Goal: Complete application form

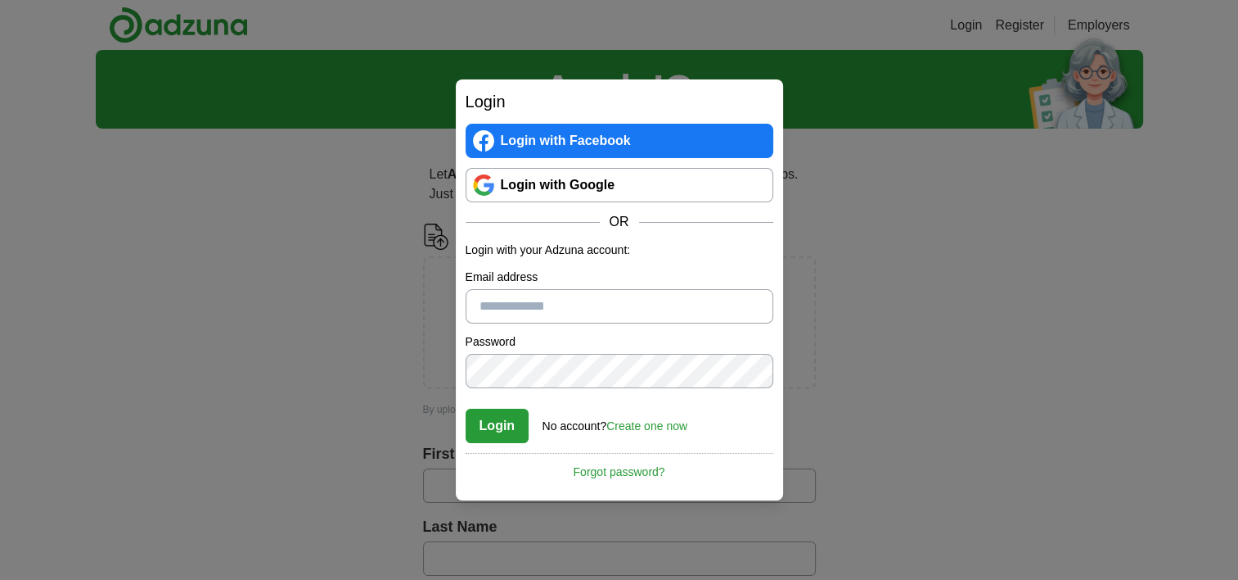
click at [525, 187] on link "Login with Google" at bounding box center [620, 185] width 308 height 34
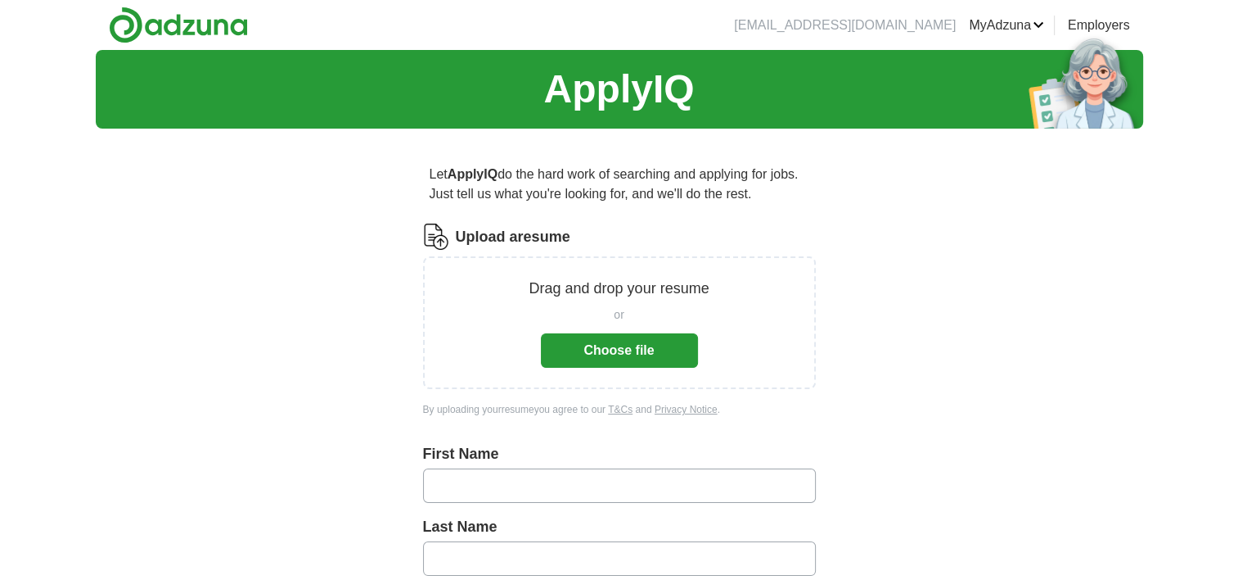
click at [631, 360] on button "Choose file" at bounding box center [619, 350] width 157 height 34
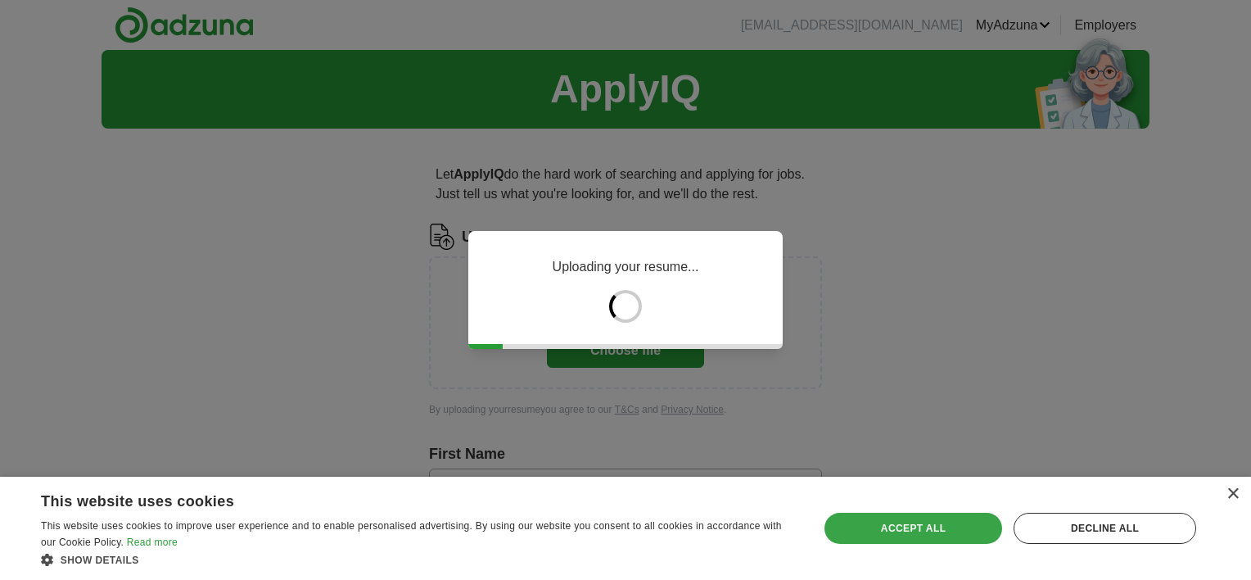
click at [887, 525] on div "Accept all" at bounding box center [913, 527] width 178 height 31
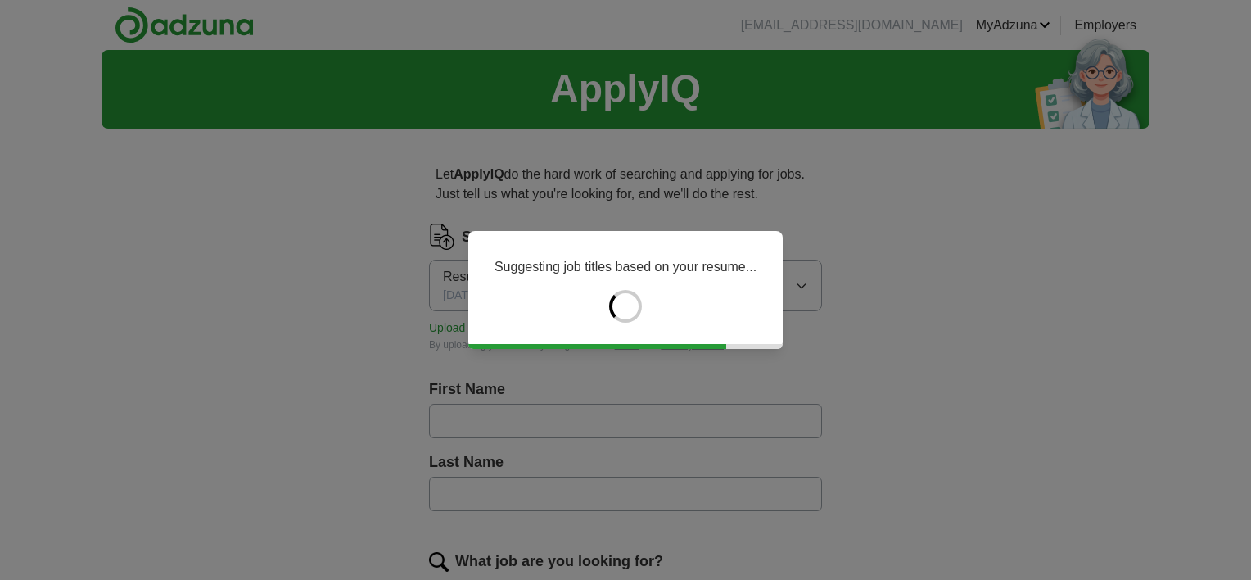
type input "****"
type input "*******"
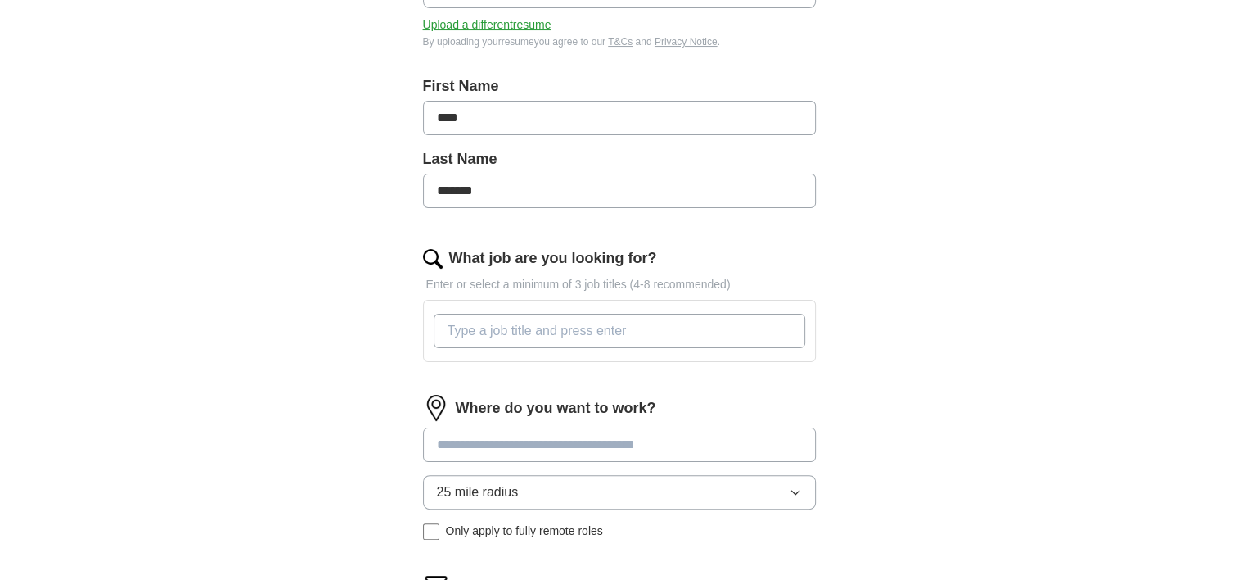
scroll to position [304, 0]
click at [486, 328] on input "What job are you looking for?" at bounding box center [620, 330] width 372 height 34
type input "Veterinary practice manager"
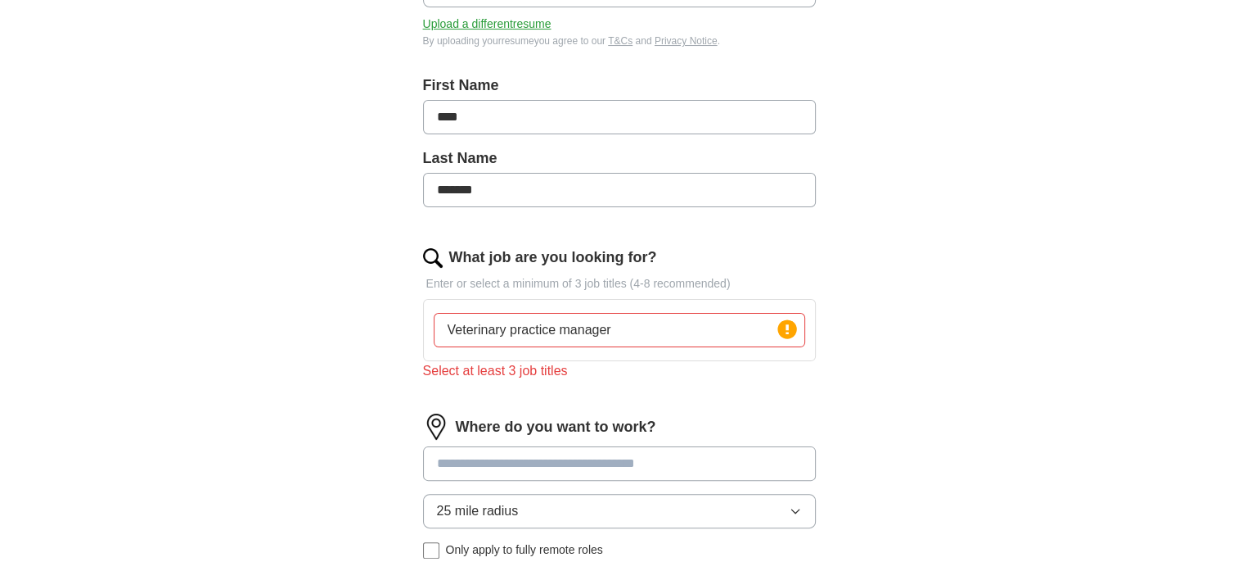
click at [521, 446] on input at bounding box center [619, 463] width 393 height 34
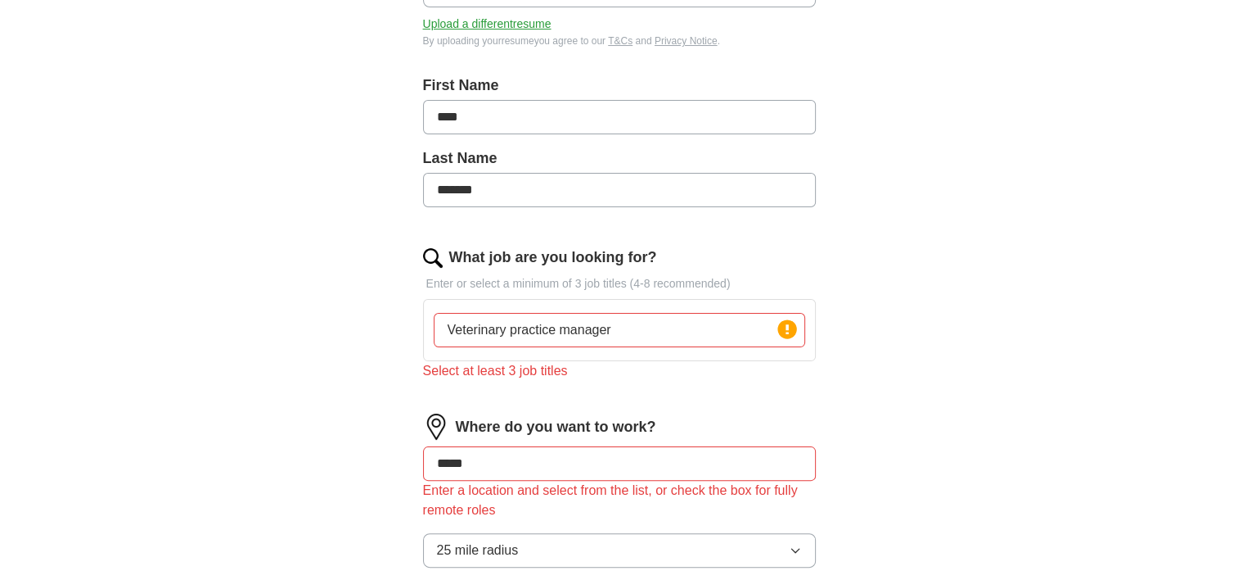
click at [533, 507] on div "Where do you want to work? ***** Enter a location and select from the list, or …" at bounding box center [619, 511] width 393 height 197
click at [521, 471] on input "*****" at bounding box center [619, 463] width 393 height 34
type input "*"
click at [647, 331] on input "Veterinary practice manager" at bounding box center [620, 330] width 372 height 34
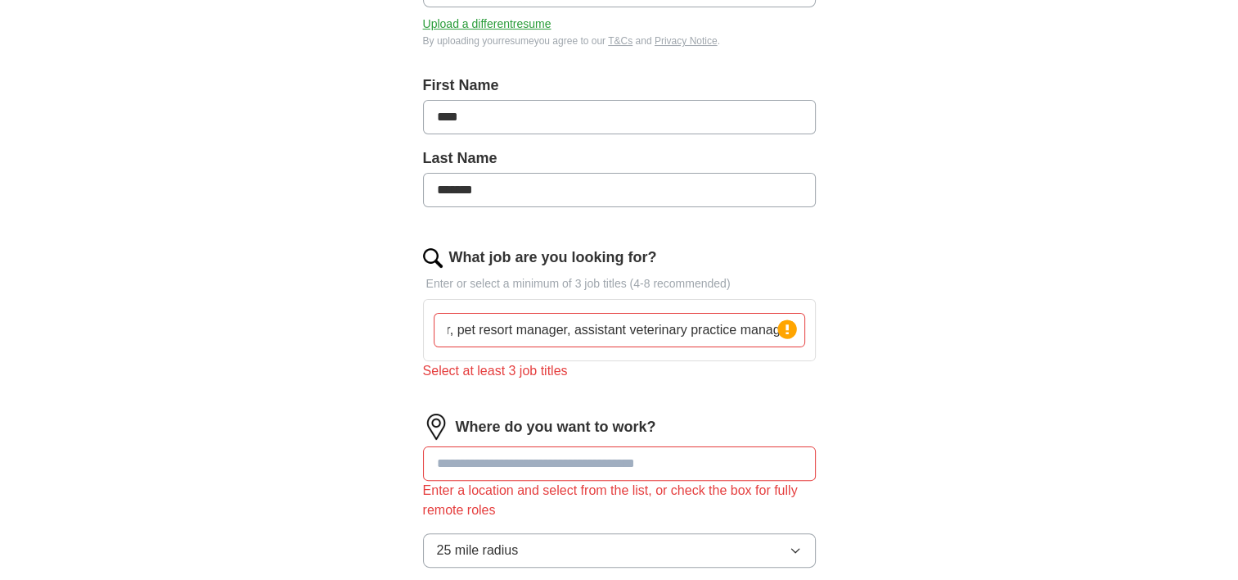
type input "Veterinary practice manager, pet resort manager, assistant veterinary practice …"
click at [614, 187] on input "*******" at bounding box center [619, 190] width 393 height 34
click at [753, 390] on div "What job are you looking for? Enter or select a minimum of 3 job titles (4-8 re…" at bounding box center [619, 319] width 393 height 147
click at [618, 460] on input at bounding box center [619, 463] width 393 height 34
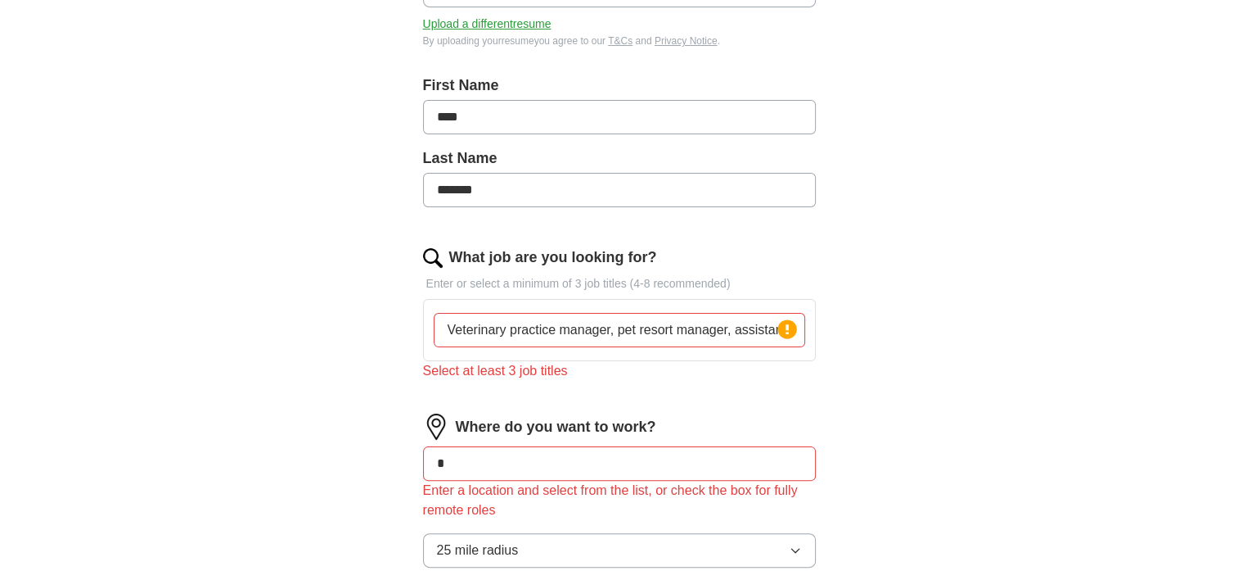
type input "**"
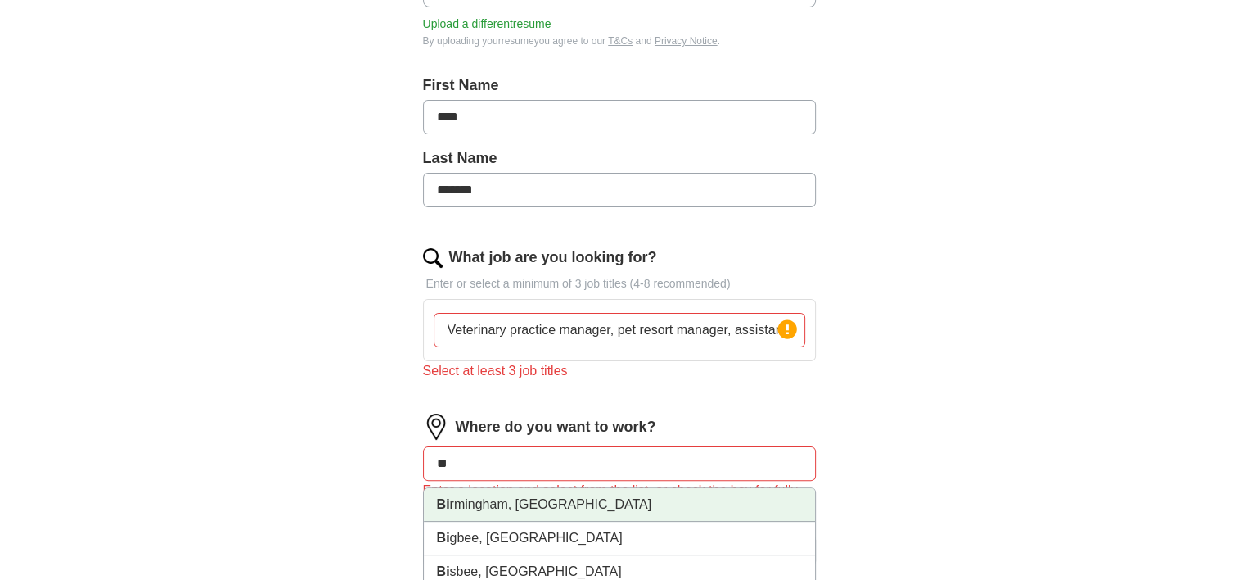
click at [607, 509] on li "Bi rmingham, [GEOGRAPHIC_DATA]" at bounding box center [619, 505] width 391 height 34
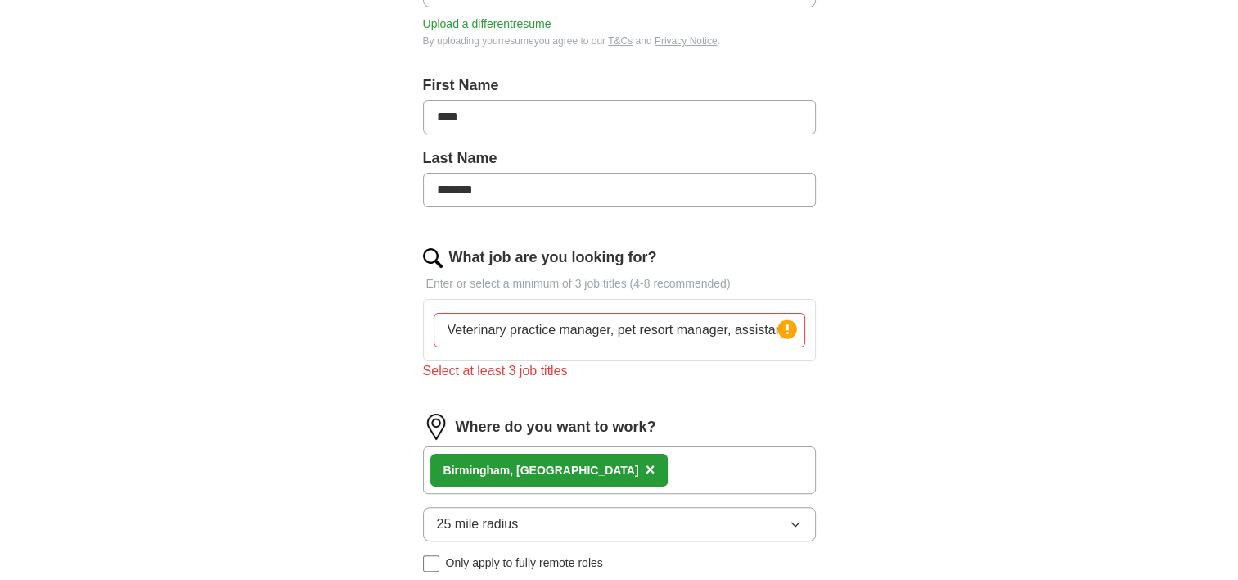
click at [711, 336] on input "Veterinary practice manager, pet resort manager, assistant veterinary practice …" at bounding box center [620, 330] width 372 height 34
click at [737, 330] on input "Veterinary practice manager, pet resort manager, assistant veterinary practice …" at bounding box center [620, 330] width 372 height 34
click at [711, 530] on button "25 mile radius" at bounding box center [619, 524] width 393 height 34
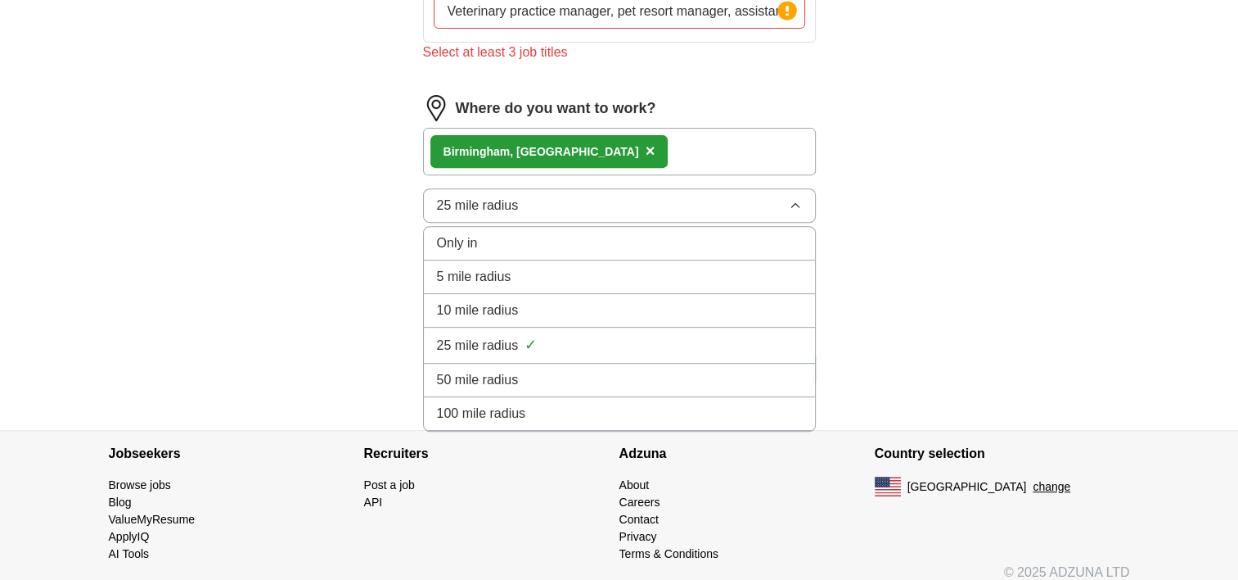
scroll to position [628, 0]
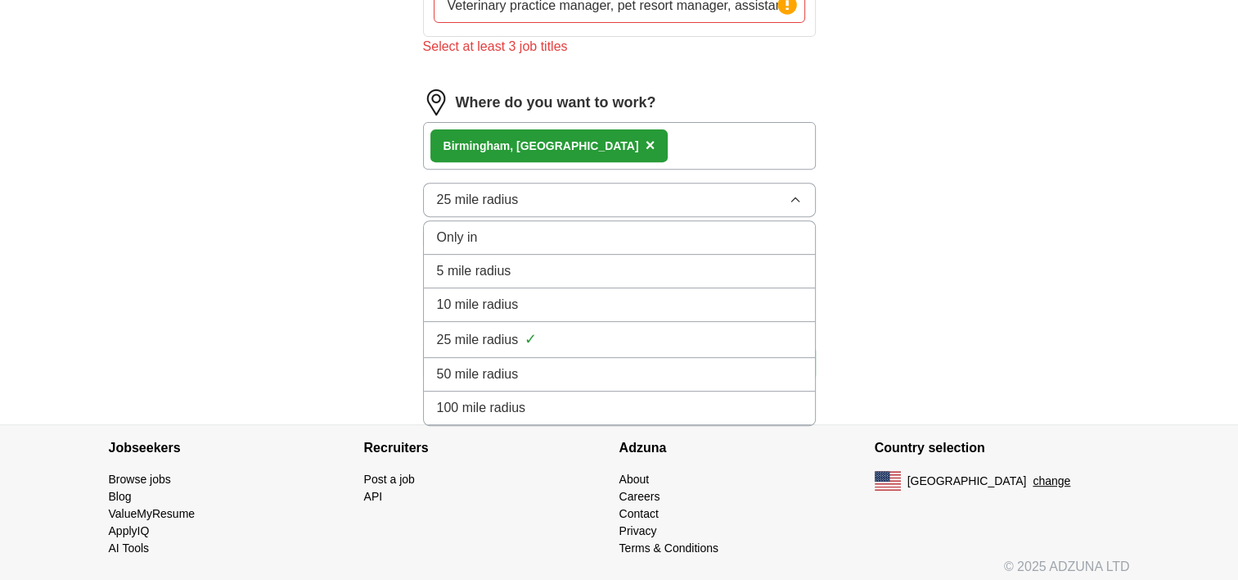
click at [755, 375] on div "50 mile radius" at bounding box center [619, 374] width 365 height 20
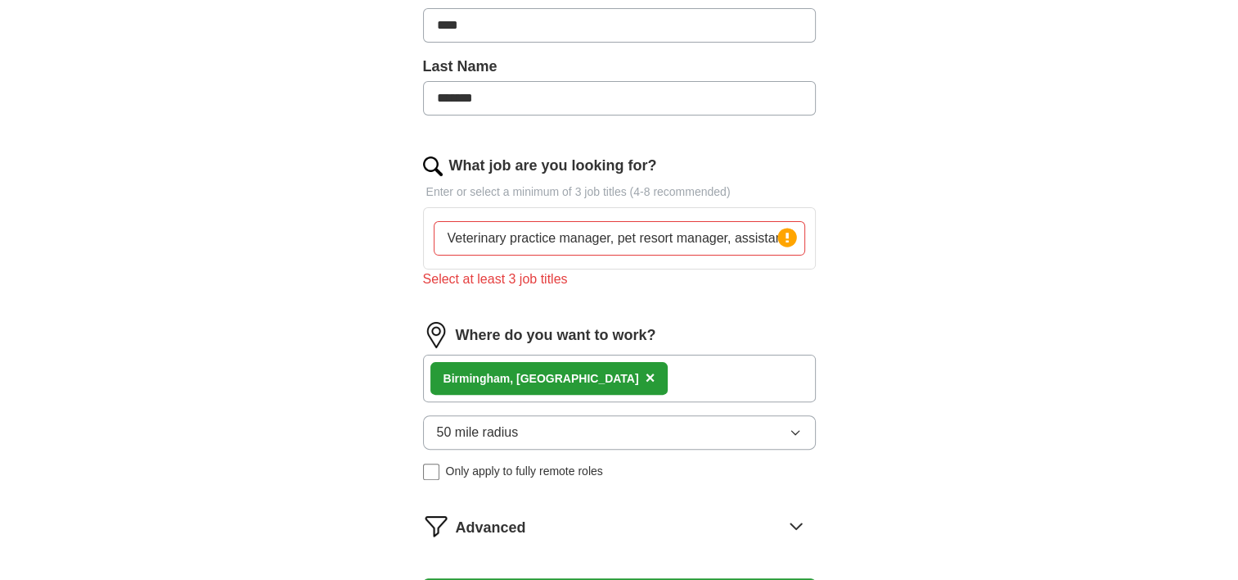
scroll to position [383, 0]
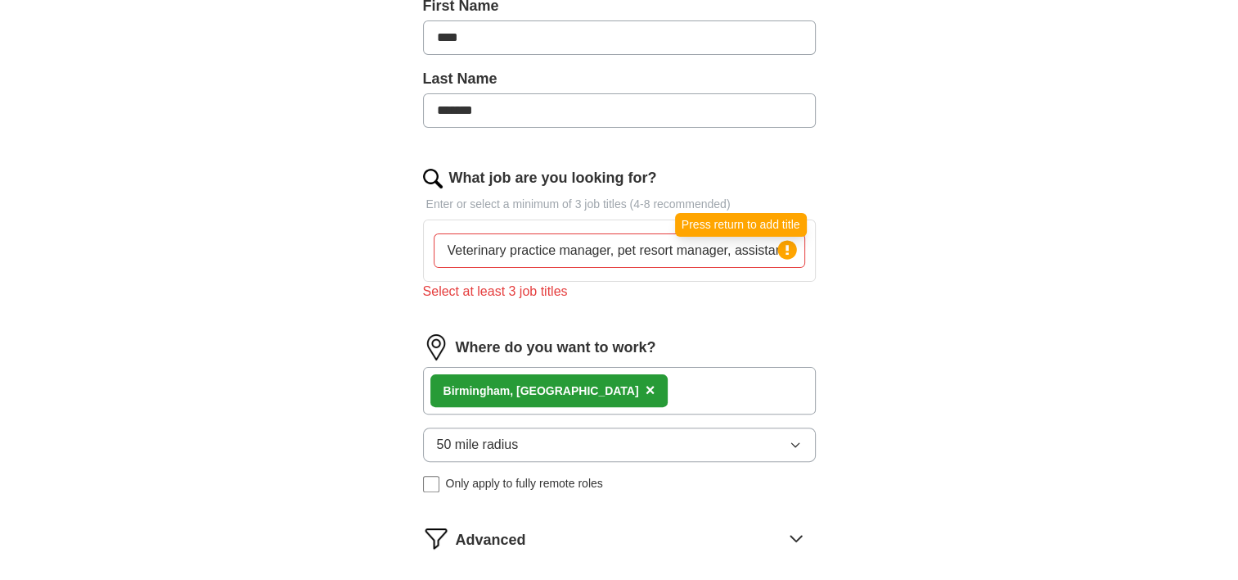
click at [789, 247] on circle at bounding box center [787, 249] width 19 height 19
click at [745, 257] on input "Veterinary practice manager, pet resort manager, assistant veterinary practice …" at bounding box center [620, 250] width 372 height 34
click at [613, 252] on input "Veterinary practice manager, pet resort manager, assistant veterinary practice …" at bounding box center [620, 250] width 372 height 34
type input "Veterinary practice manager pet resort manager, assistant veterinary practice m…"
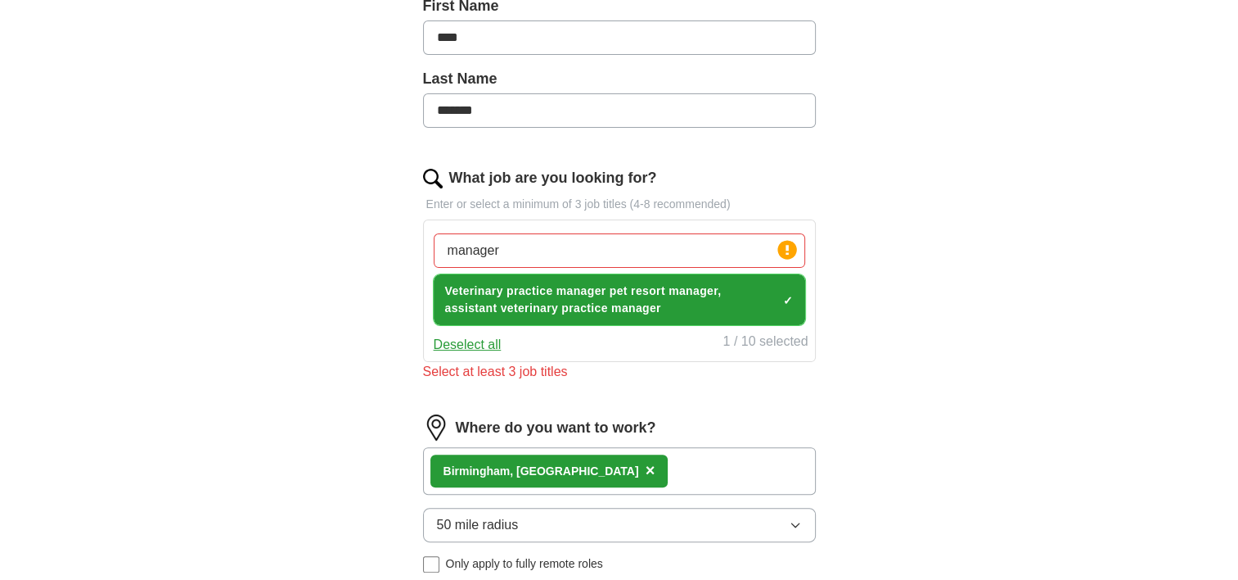
click at [0, 0] on span "×" at bounding box center [0, 0] width 0 height 0
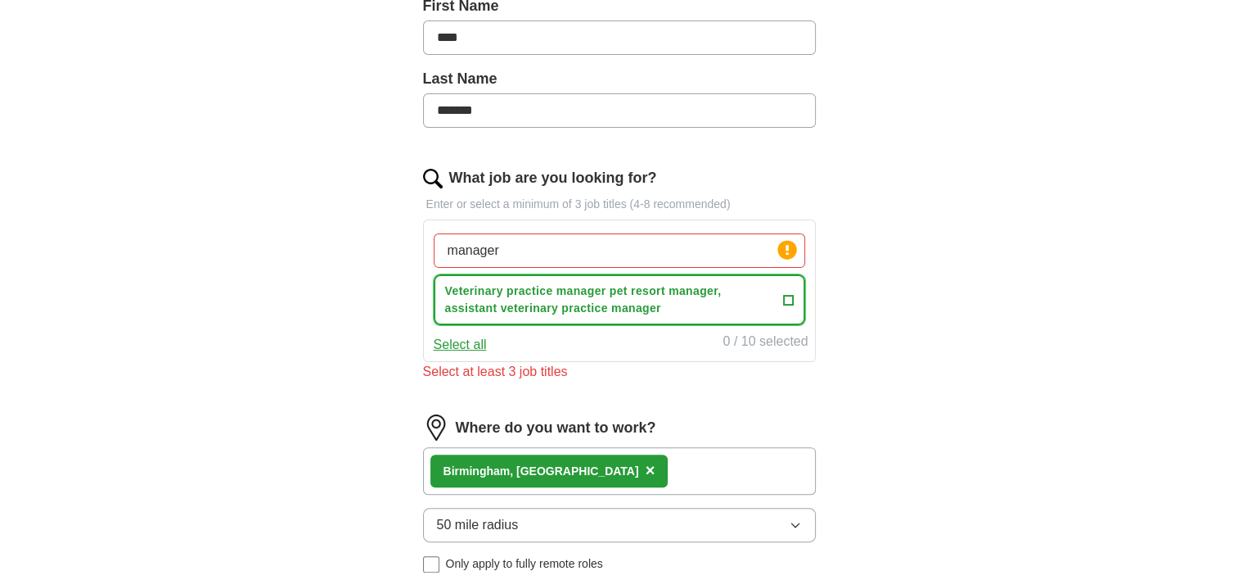
click at [789, 293] on span "+" at bounding box center [788, 299] width 10 height 13
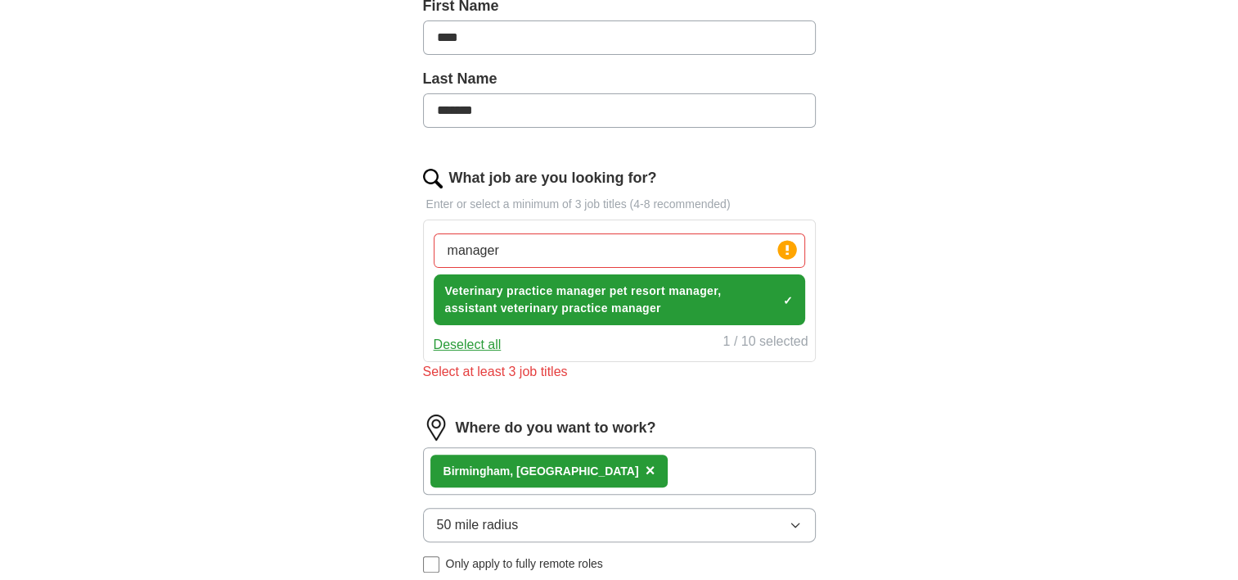
click at [491, 340] on button "Deselect all" at bounding box center [468, 345] width 68 height 20
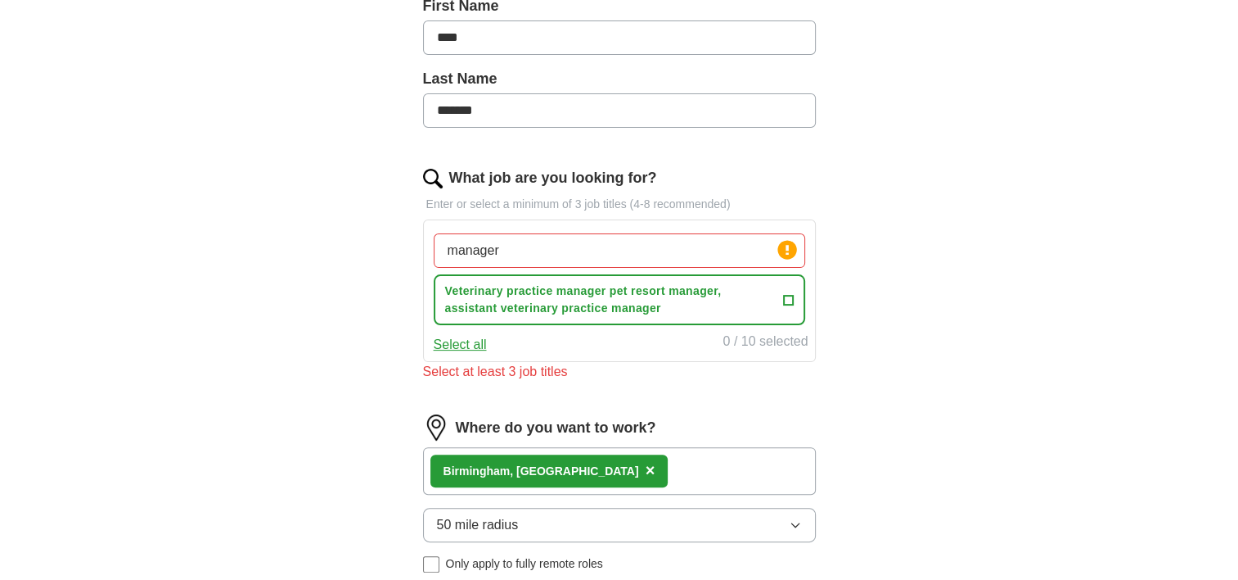
click at [491, 340] on div "Select all 0 / 10 selected" at bounding box center [620, 342] width 378 height 23
click at [704, 290] on span "Veterinary practice manager pet resort manager, assistant veterinary practice m…" at bounding box center [610, 299] width 331 height 34
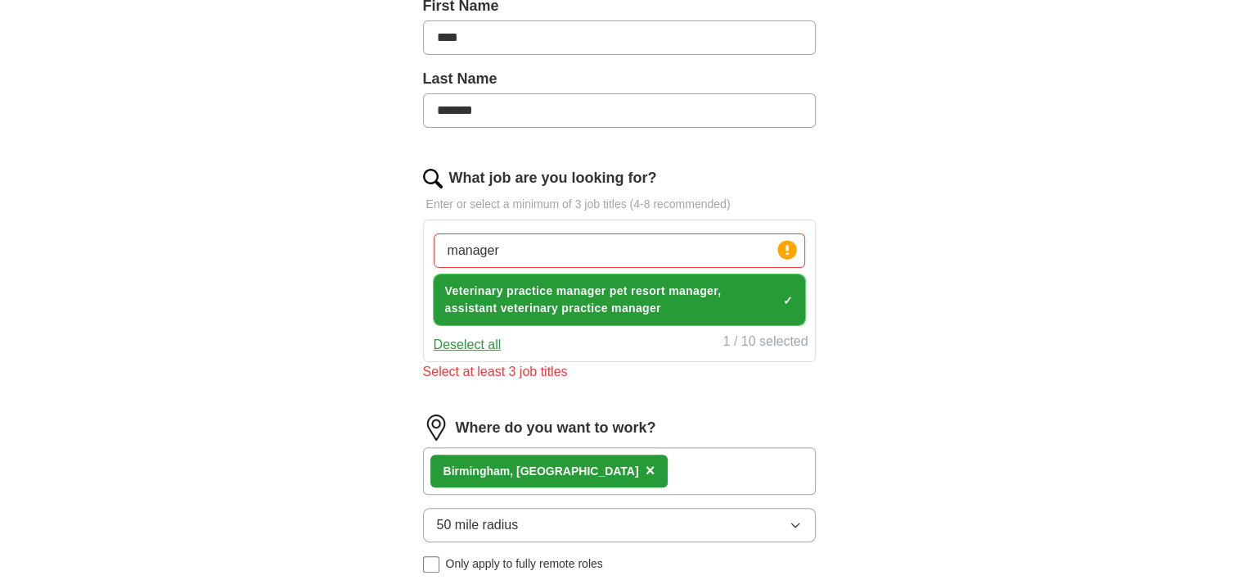
click at [704, 290] on span "Veterinary practice manager pet resort manager, assistant veterinary practice m…" at bounding box center [610, 299] width 331 height 34
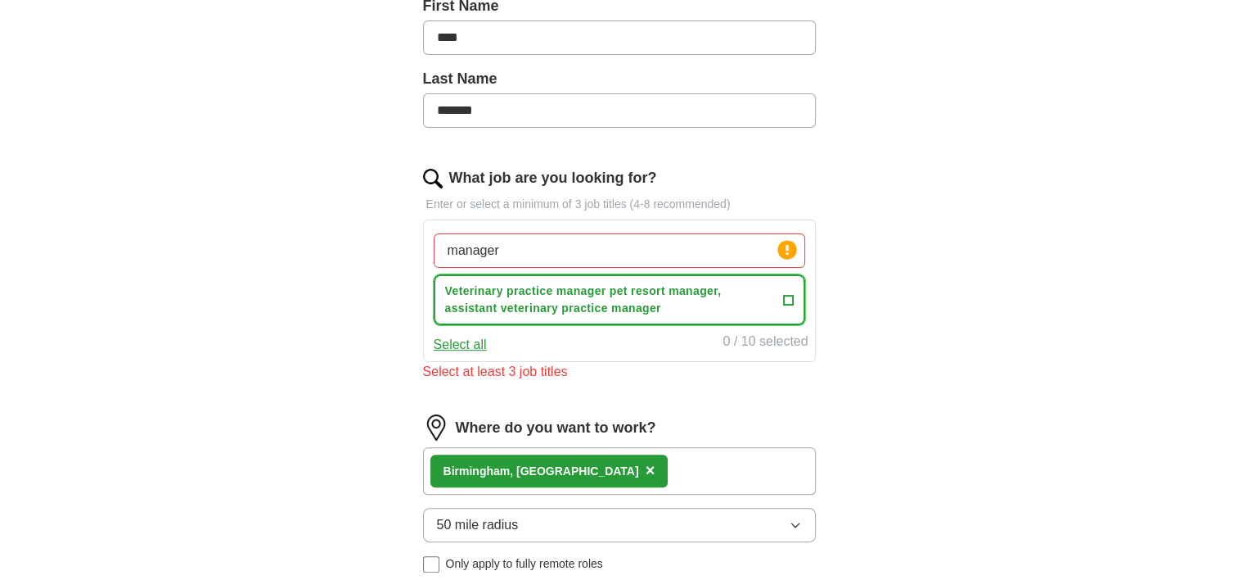
click at [607, 308] on span "Veterinary practice manager pet resort manager, assistant veterinary practice m…" at bounding box center [610, 299] width 331 height 34
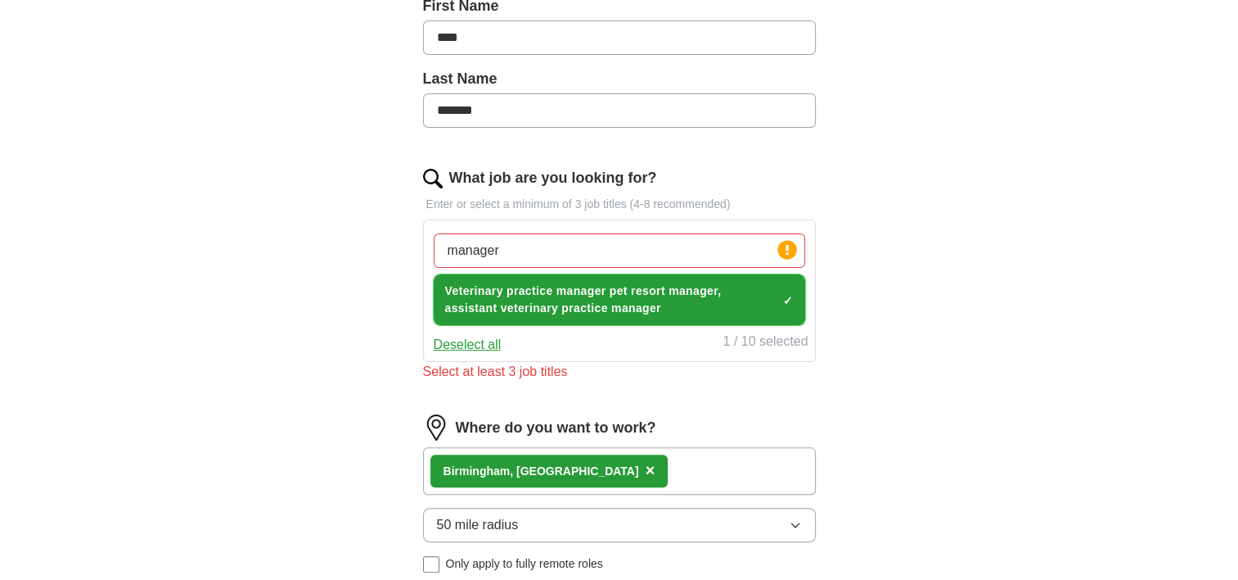
click at [607, 308] on span "Veterinary practice manager pet resort manager, assistant veterinary practice m…" at bounding box center [610, 299] width 331 height 34
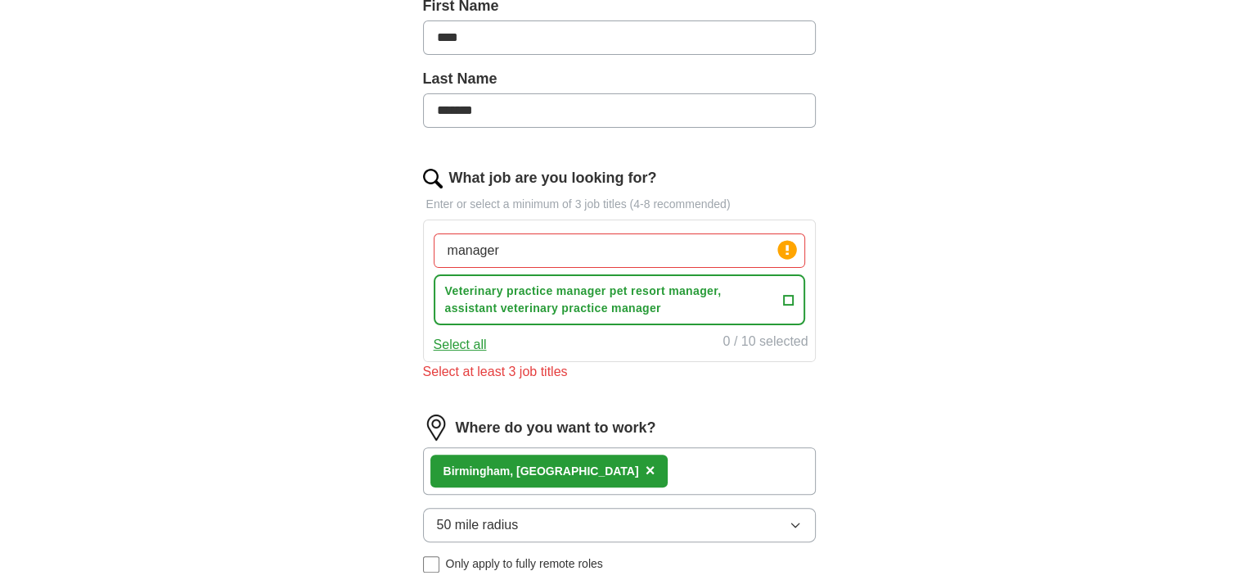
click at [550, 239] on input "manager" at bounding box center [620, 250] width 372 height 34
type input "m"
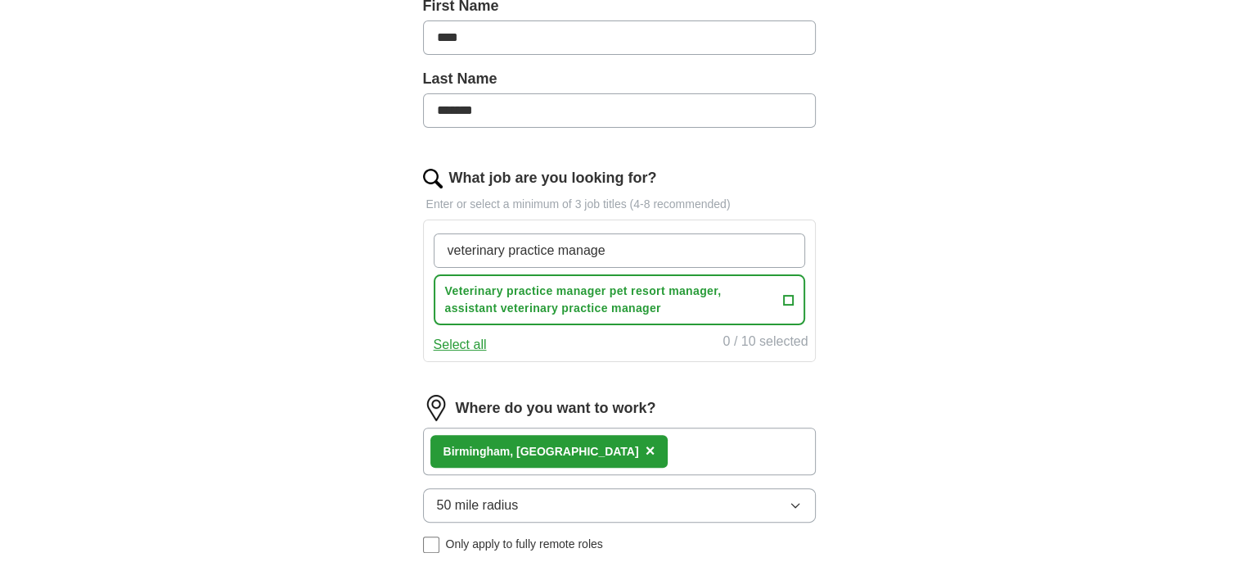
type input "veterinary practice manager"
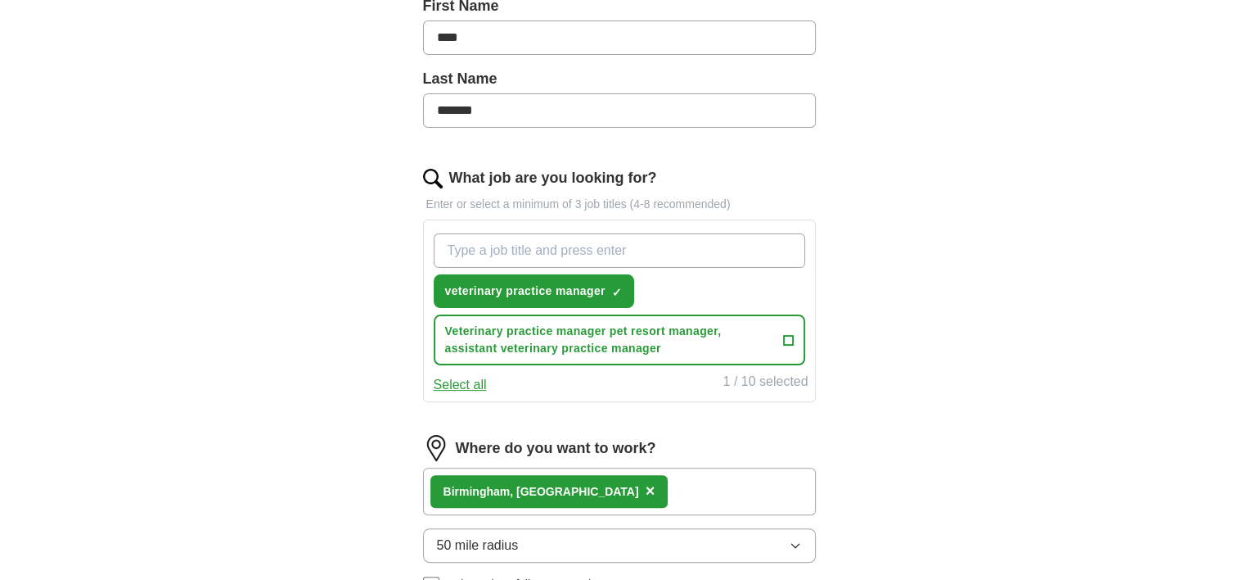
click at [550, 239] on input "What job are you looking for?" at bounding box center [620, 250] width 372 height 34
type input "pet resort manager"
click at [543, 244] on input "What job are you looking for?" at bounding box center [620, 250] width 372 height 34
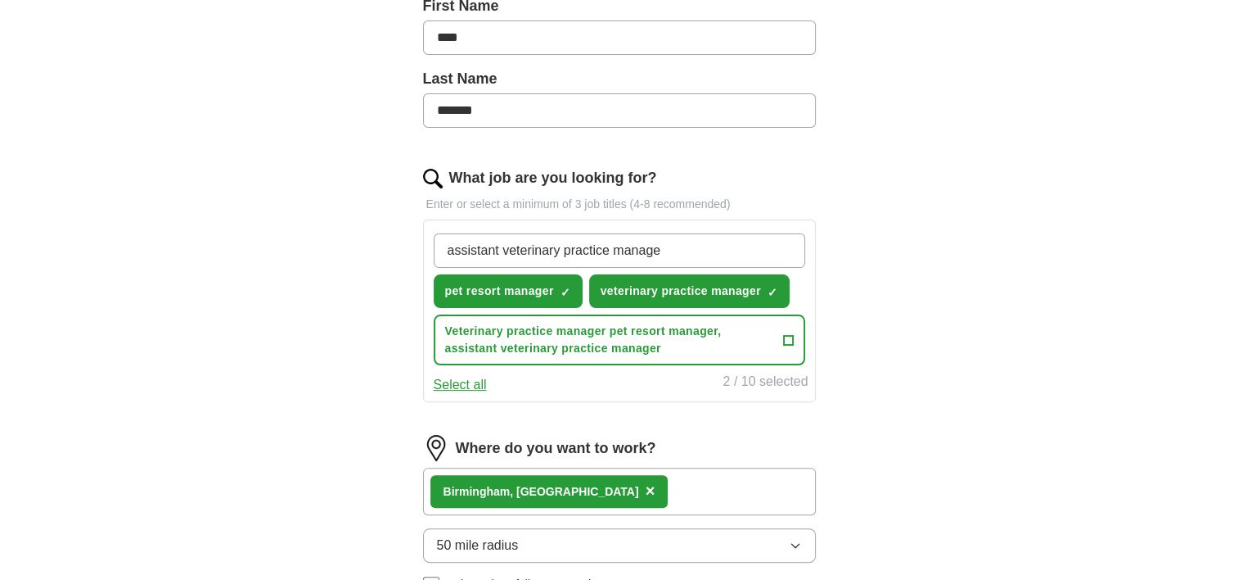
type input "assistant veterinary practice manager"
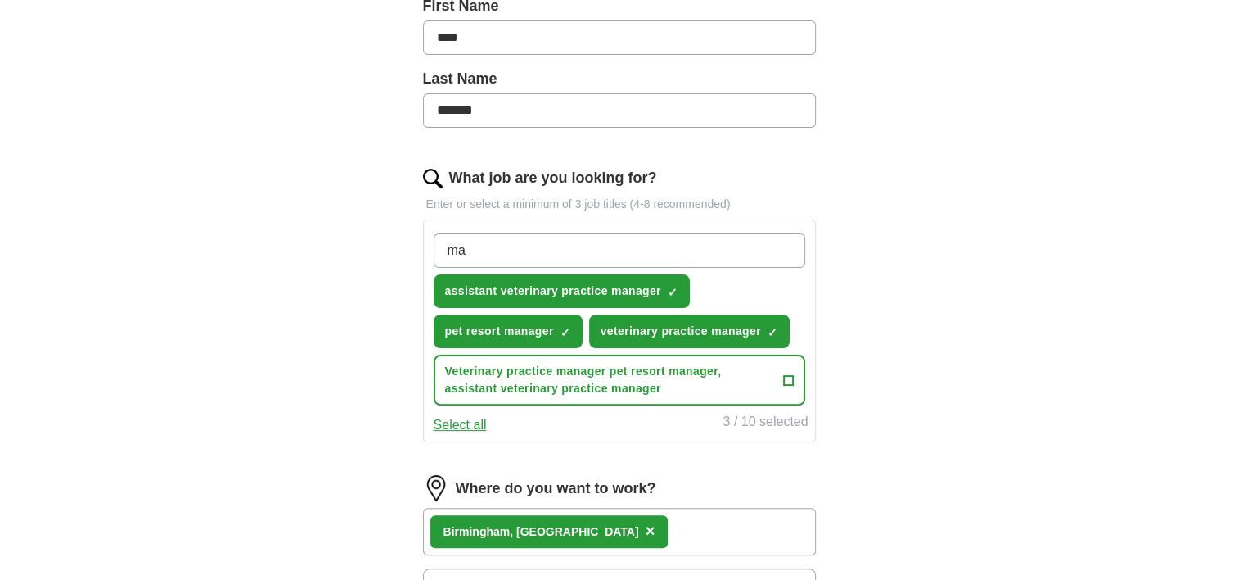
type input "m"
type input "manager"
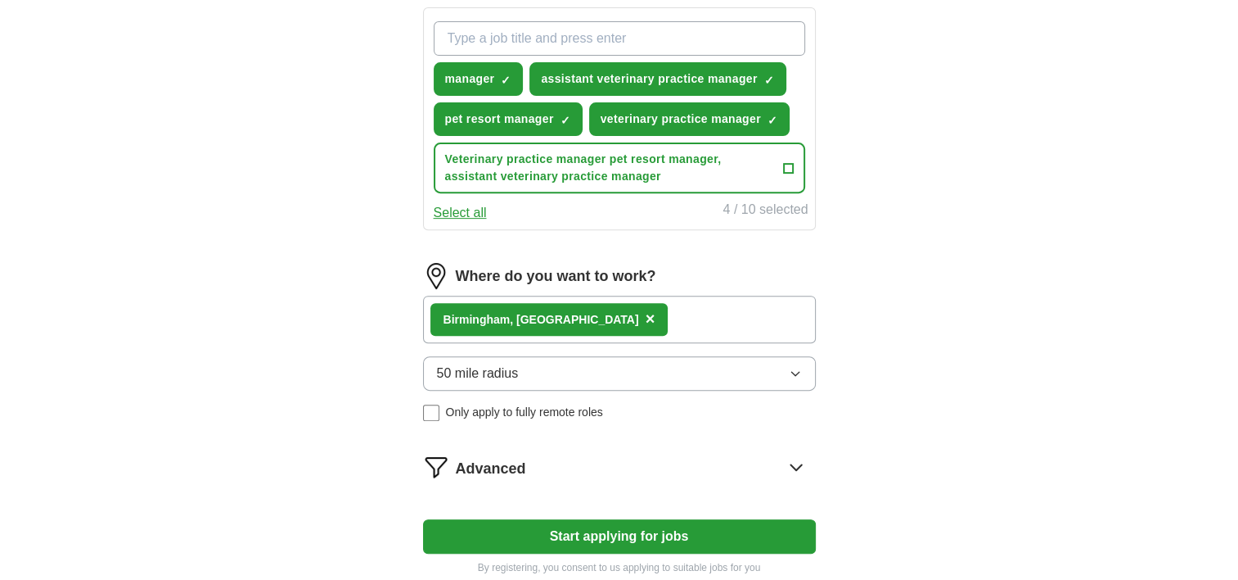
scroll to position [596, 0]
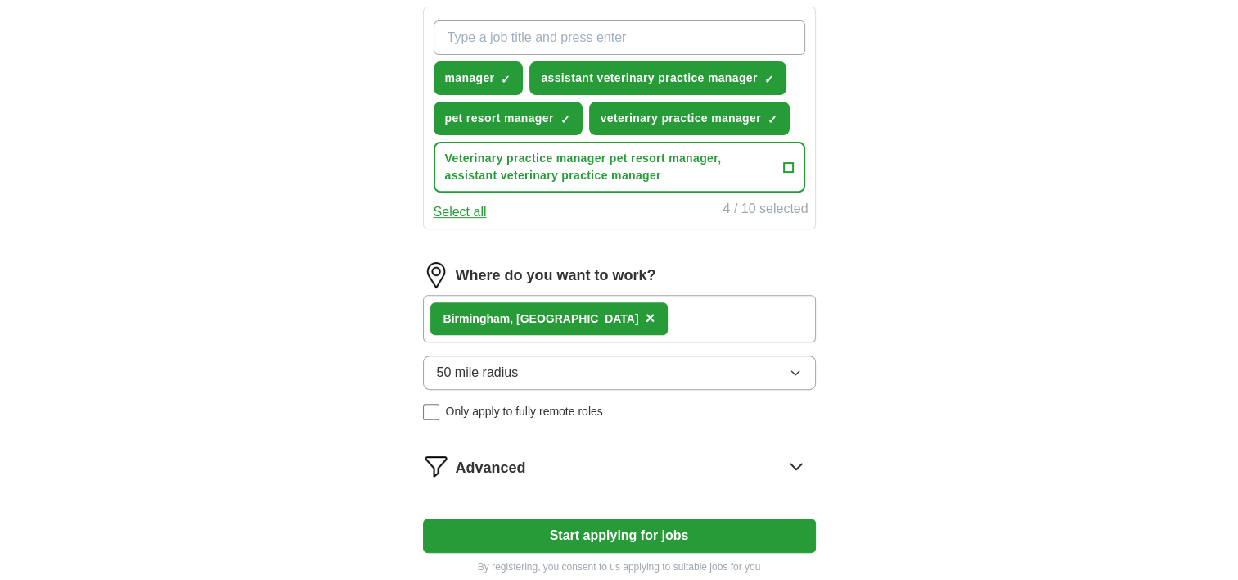
click at [963, 351] on div "ApplyIQ Let ApplyIQ do the hard work of searching and applying for jobs. Just t…" at bounding box center [620, 25] width 1048 height 1143
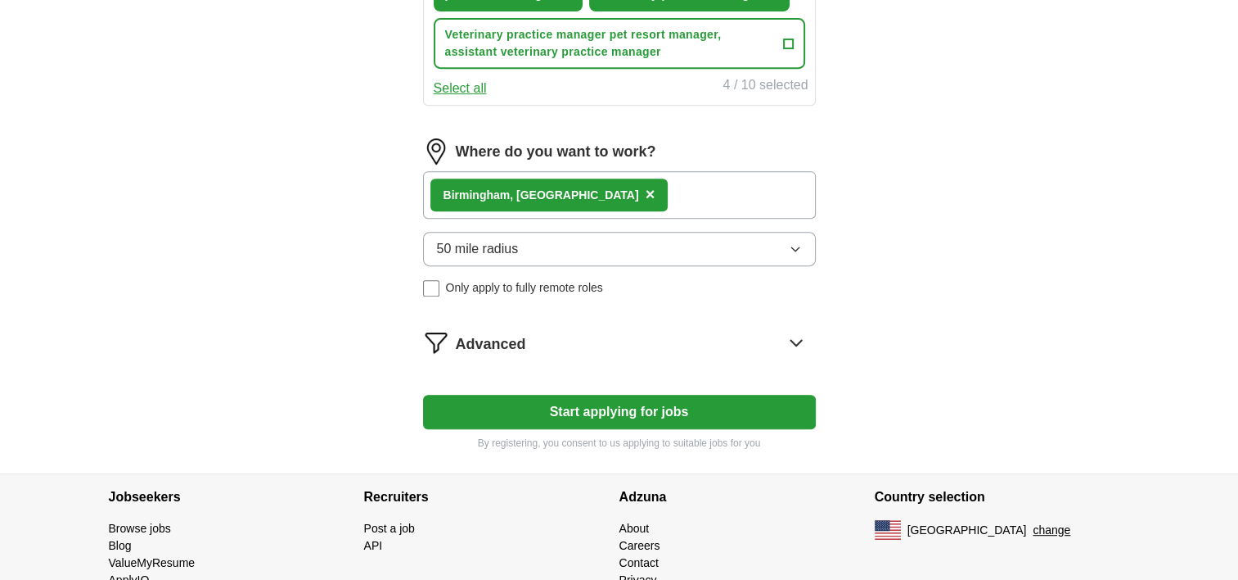
scroll to position [724, 0]
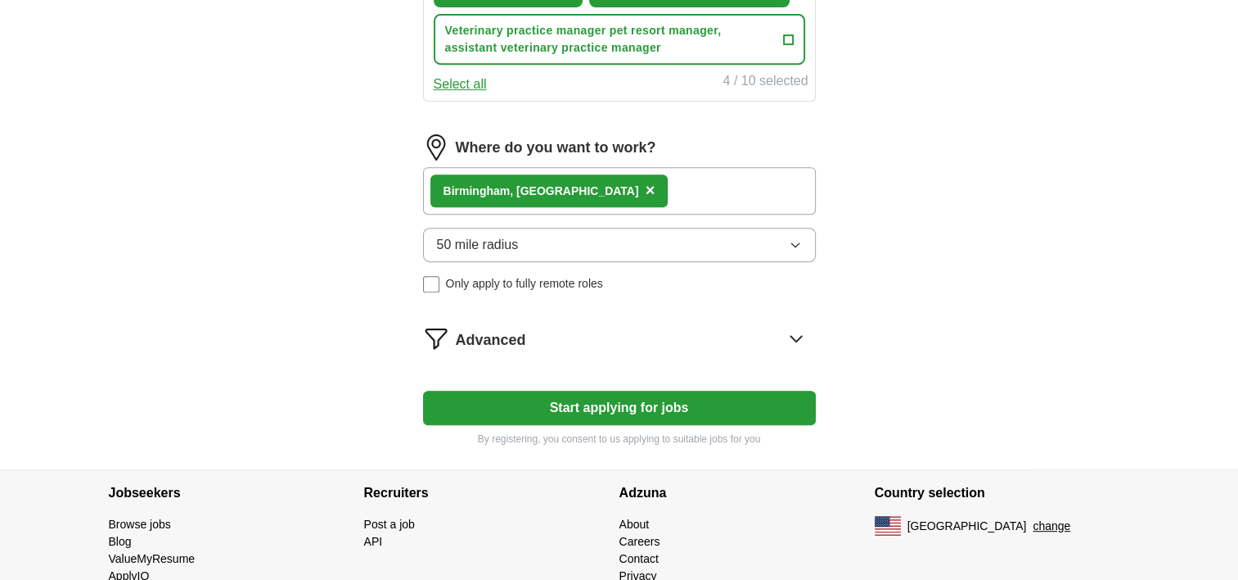
click at [753, 406] on button "Start applying for jobs" at bounding box center [619, 407] width 393 height 34
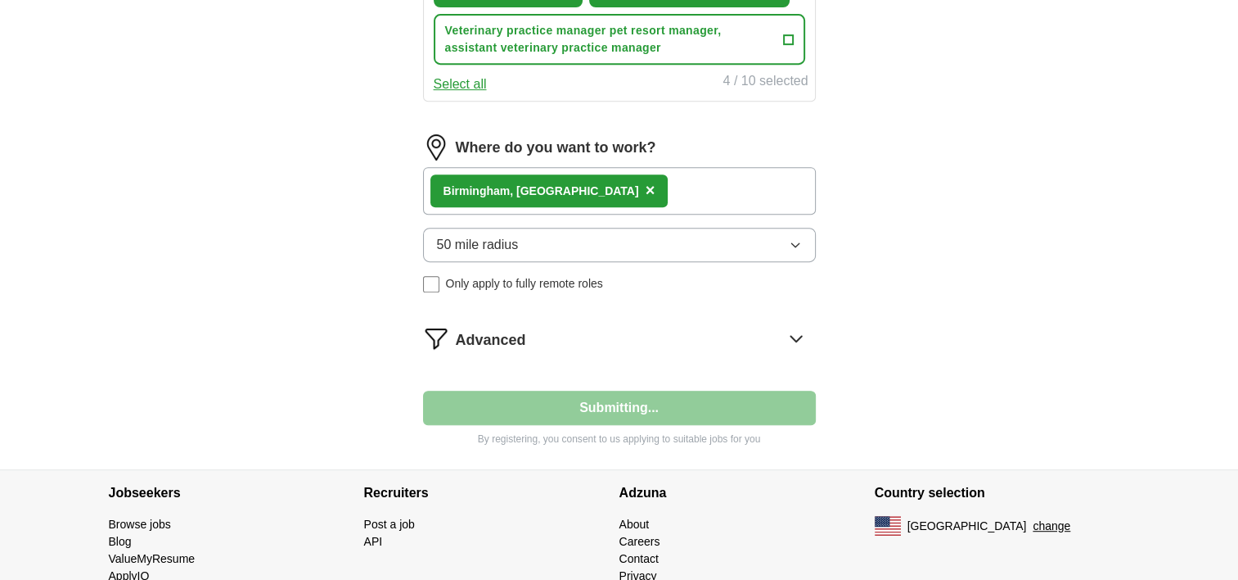
select select "**"
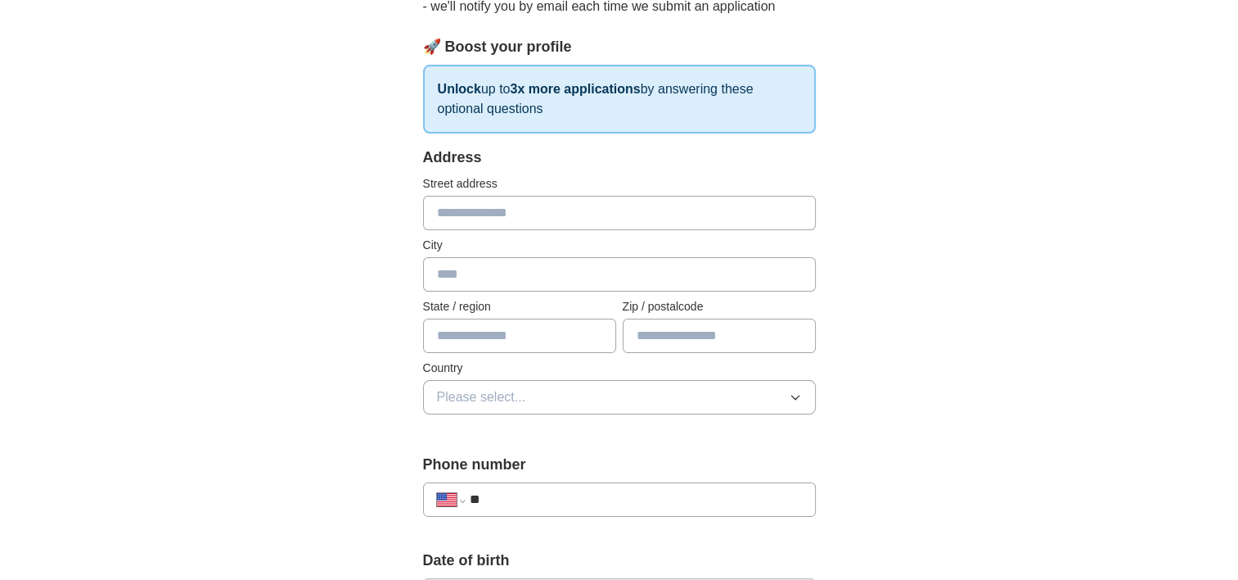
scroll to position [210, 0]
click at [644, 214] on input "text" at bounding box center [619, 213] width 393 height 34
type input "**********"
type input "*********"
type input "*****"
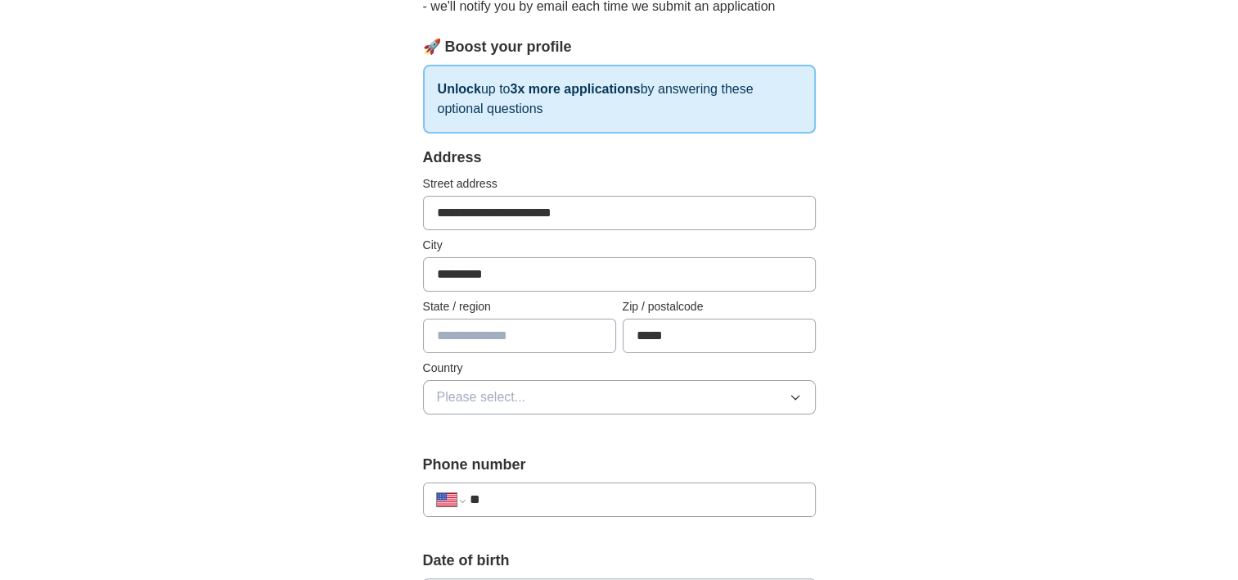
click at [558, 337] on input "text" at bounding box center [519, 335] width 193 height 34
type input "*******"
click at [545, 399] on button "Please select..." at bounding box center [619, 397] width 393 height 34
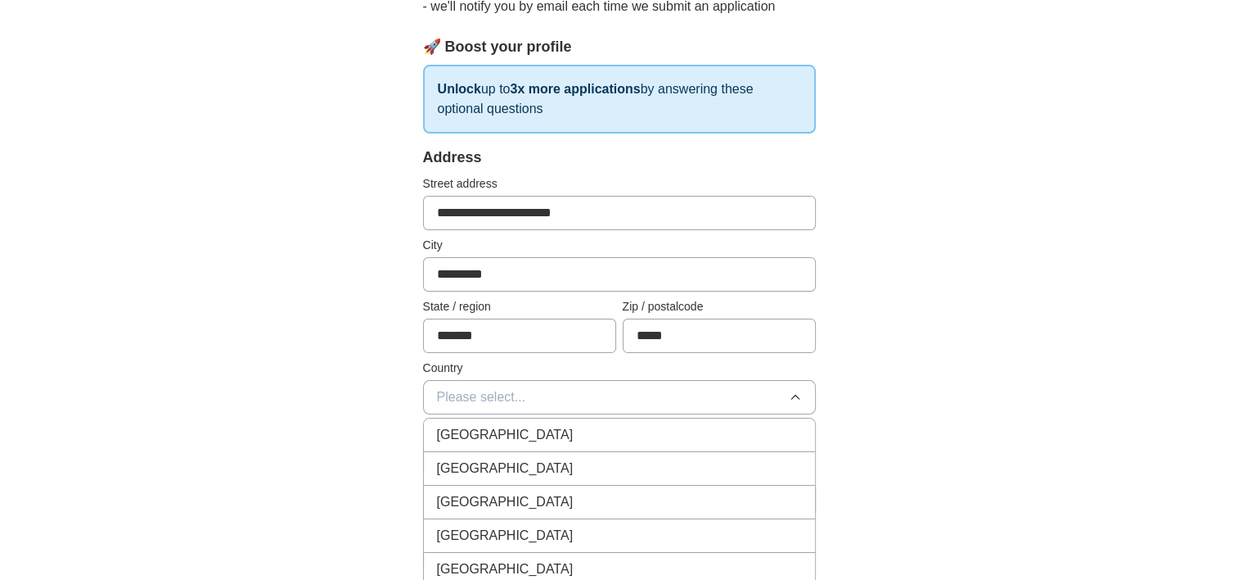
click at [543, 471] on div "[GEOGRAPHIC_DATA]" at bounding box center [619, 468] width 365 height 20
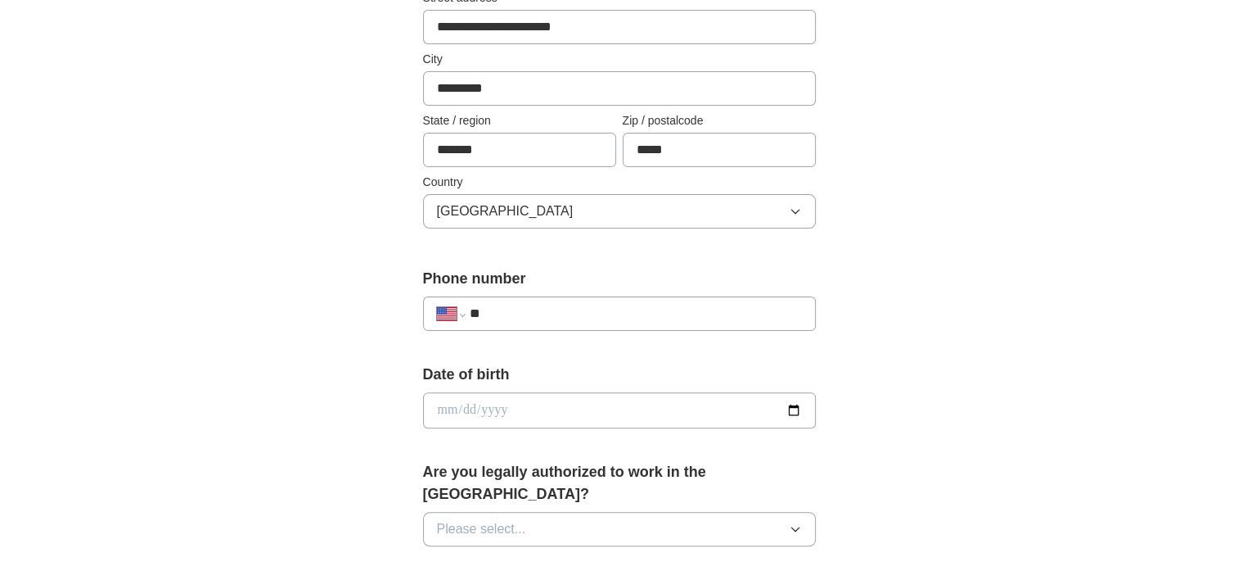
scroll to position [396, 0]
click at [701, 308] on input "**" at bounding box center [635, 313] width 332 height 20
type input "**********"
click at [676, 405] on input "date" at bounding box center [619, 409] width 393 height 36
type input "**********"
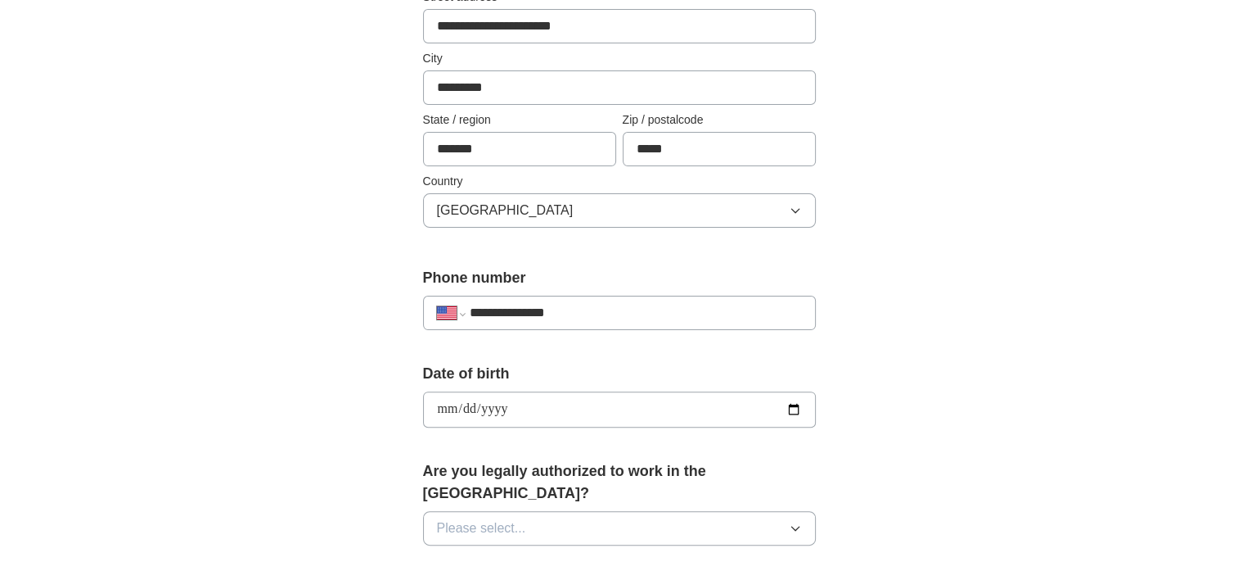
click at [661, 511] on button "Please select..." at bounding box center [619, 528] width 393 height 34
click at [643, 556] on div "Yes" at bounding box center [619, 566] width 365 height 20
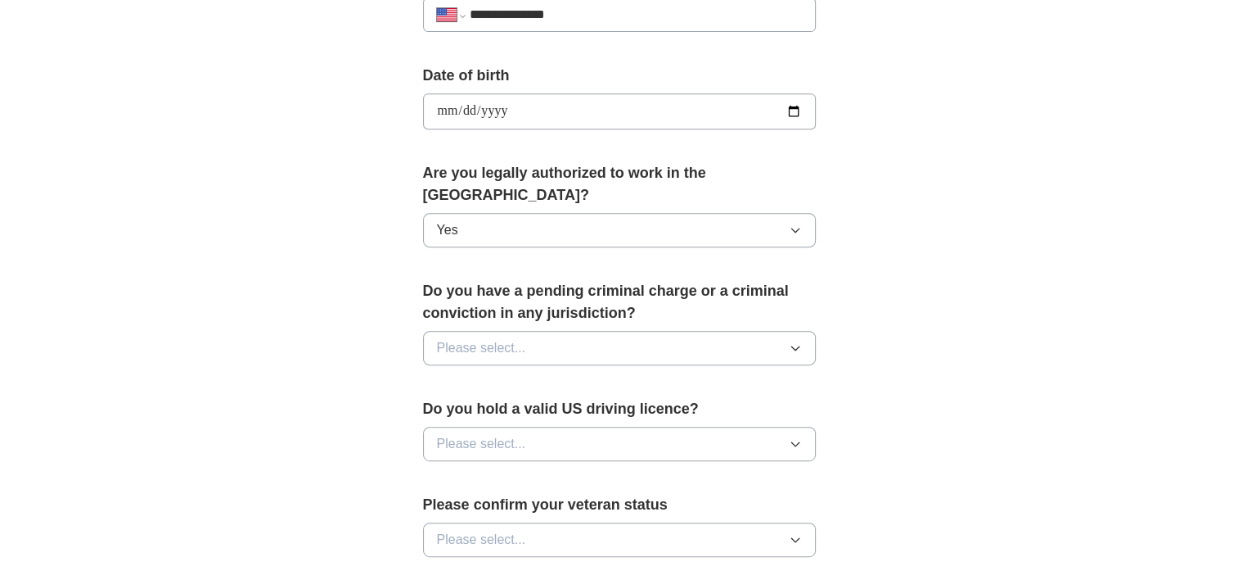
scroll to position [690, 0]
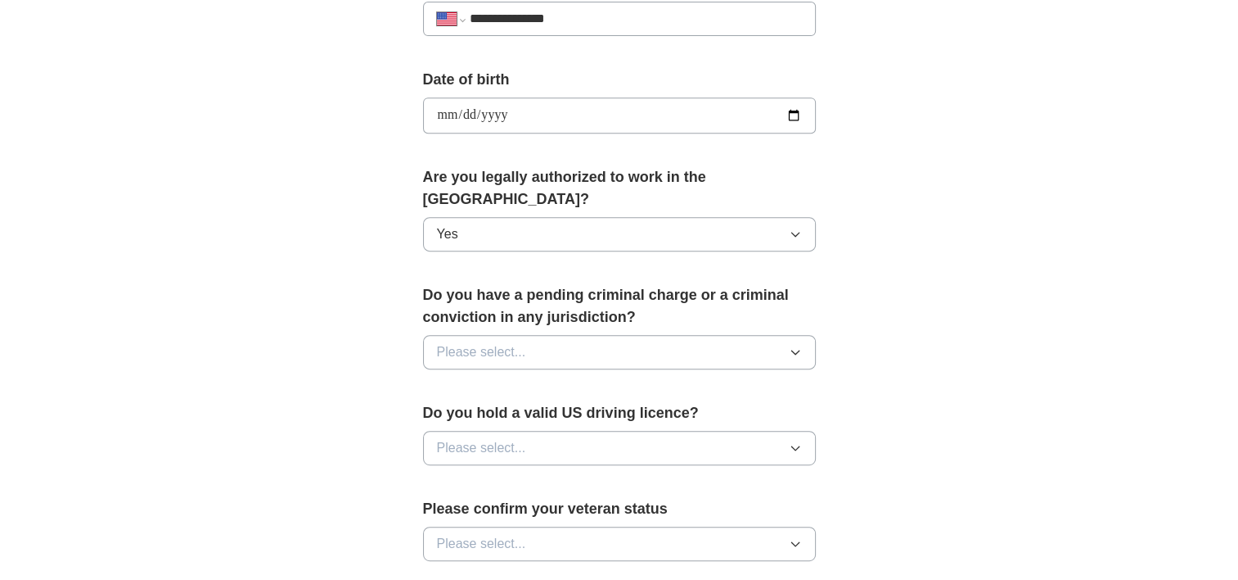
click at [797, 232] on icon "button" at bounding box center [794, 234] width 7 height 4
click at [801, 345] on icon "button" at bounding box center [795, 351] width 13 height 13
click at [729, 413] on div "No" at bounding box center [619, 423] width 365 height 20
click at [728, 526] on button "Please select..." at bounding box center [619, 543] width 393 height 34
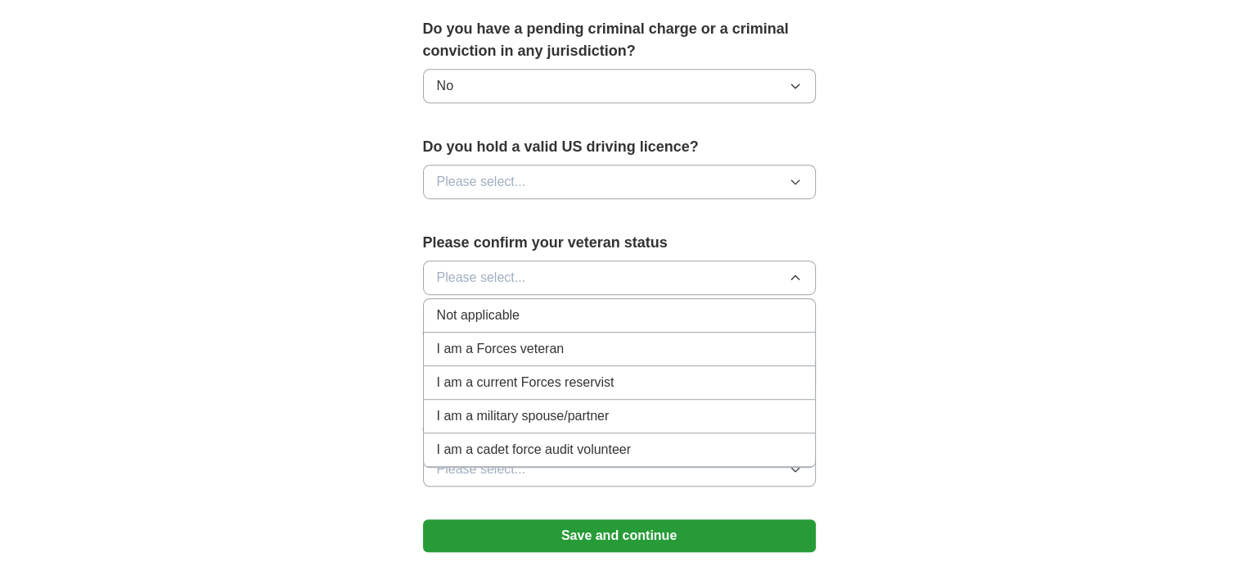
scroll to position [956, 0]
click at [689, 305] on div "Not applicable" at bounding box center [619, 315] width 365 height 20
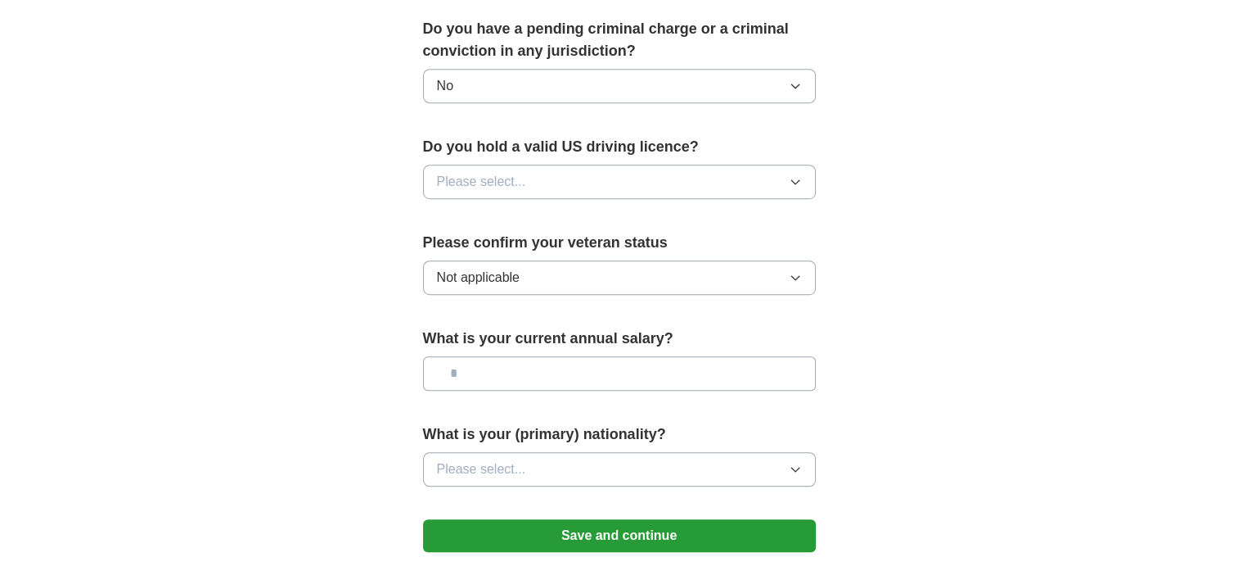
click at [665, 356] on input "text" at bounding box center [619, 373] width 393 height 34
type input "*******"
click at [643, 452] on button "Please select..." at bounding box center [619, 469] width 393 height 34
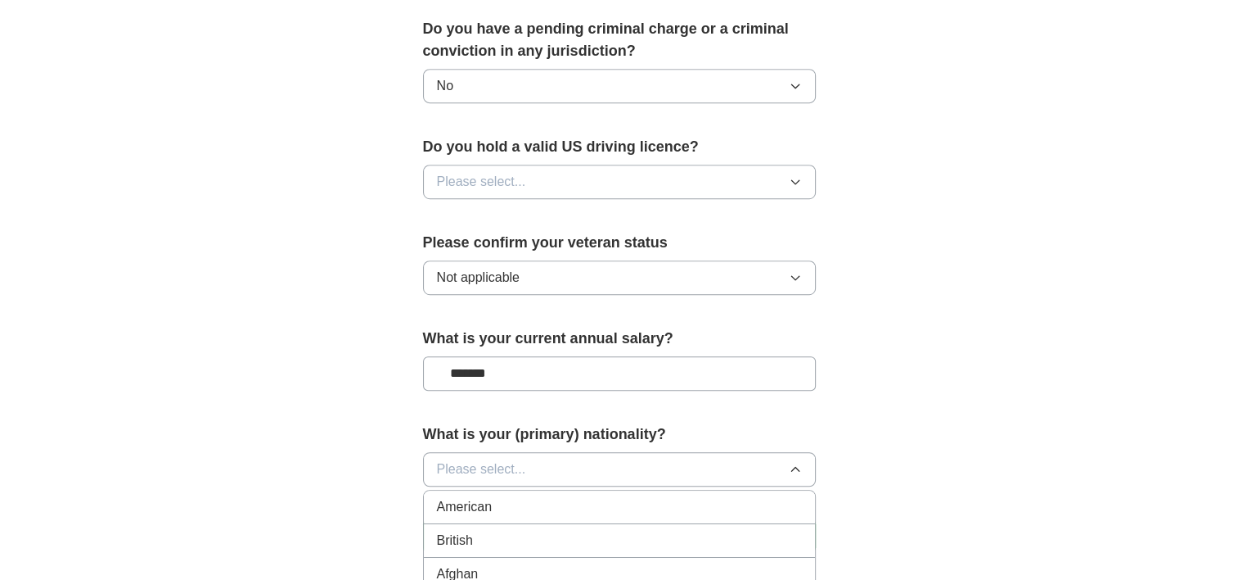
click at [621, 497] on div "American" at bounding box center [619, 507] width 365 height 20
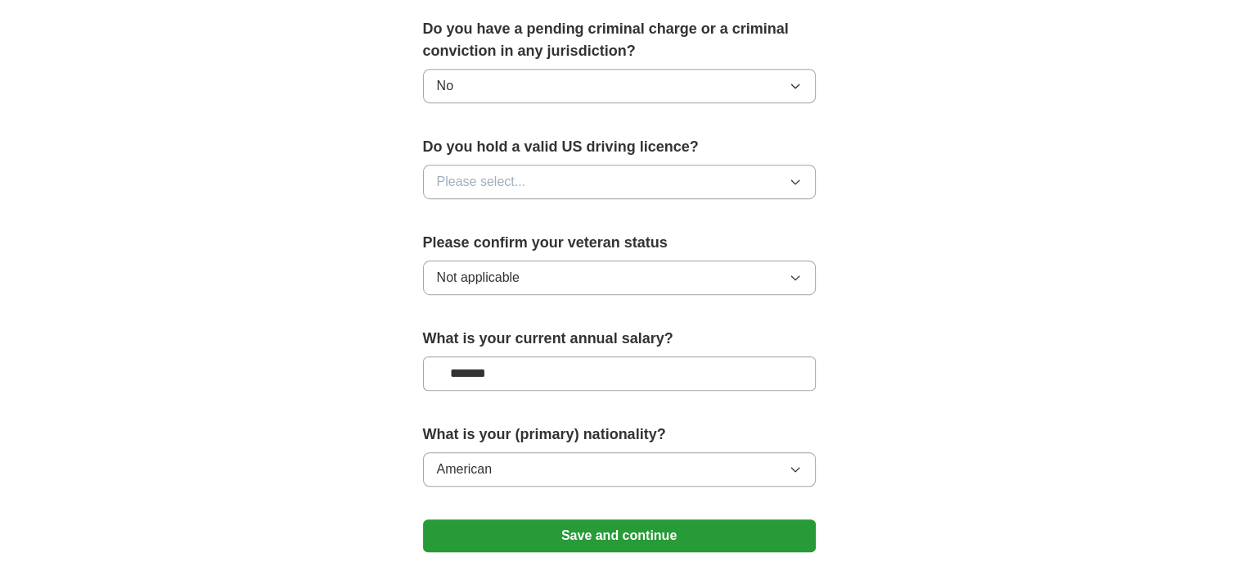
click at [760, 519] on button "Save and continue" at bounding box center [619, 535] width 393 height 33
